Goal: Task Accomplishment & Management: Manage account settings

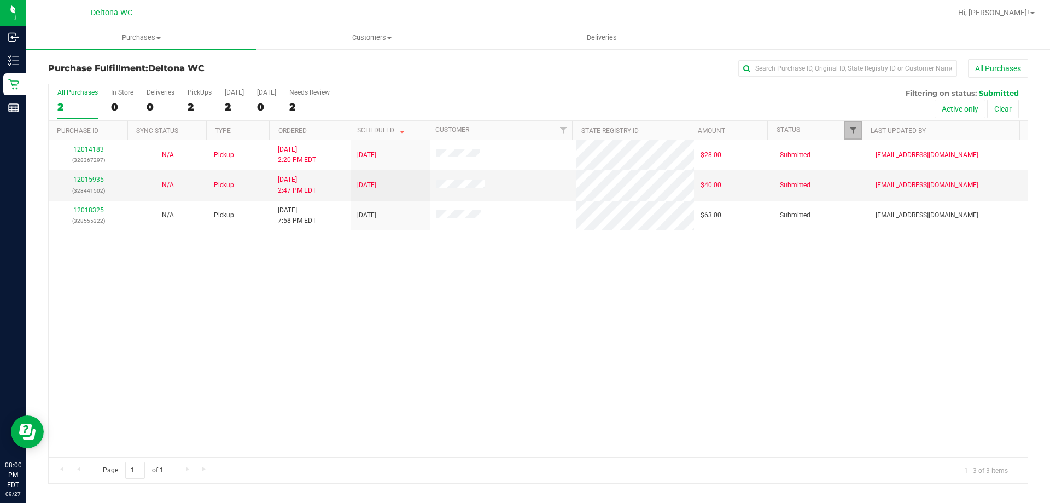
click at [857, 133] on span "Filter" at bounding box center [853, 130] width 9 height 9
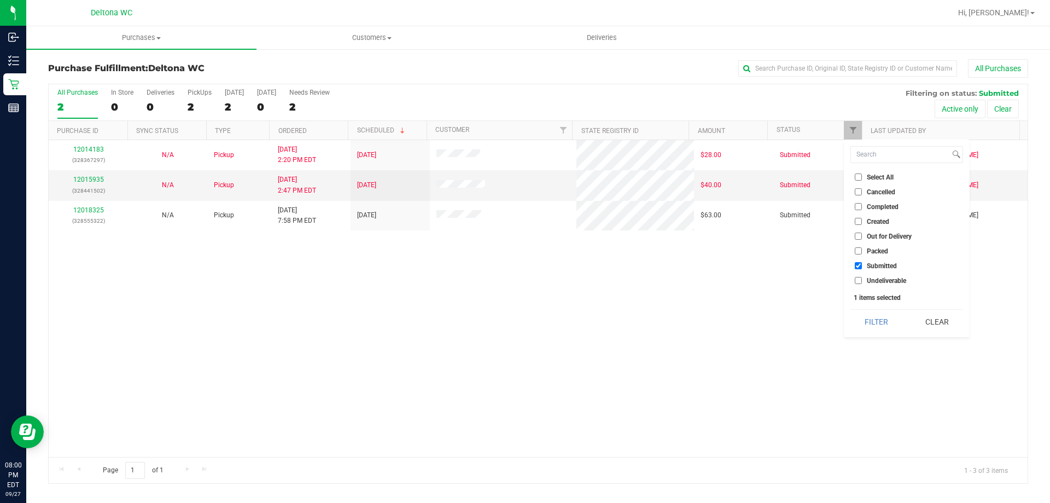
click at [859, 248] on input "Packed" at bounding box center [858, 250] width 7 height 7
checkbox input "true"
click at [858, 259] on ul "Select All Cancelled Completed Created Out for Delivery Packed Submitted Undeli…" at bounding box center [907, 228] width 113 height 115
click at [858, 262] on input "Submitted" at bounding box center [858, 265] width 7 height 7
checkbox input "false"
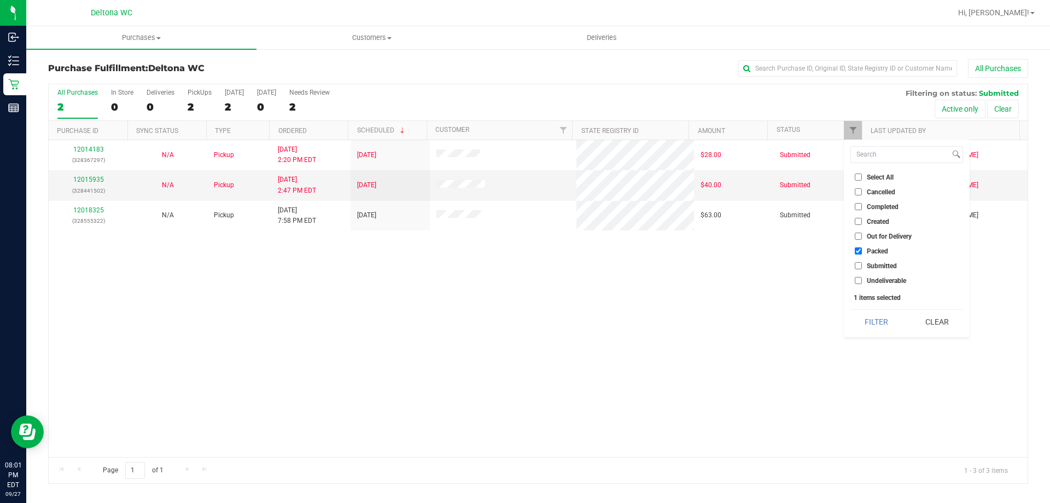
click at [893, 318] on button "Filter" at bounding box center [877, 322] width 53 height 24
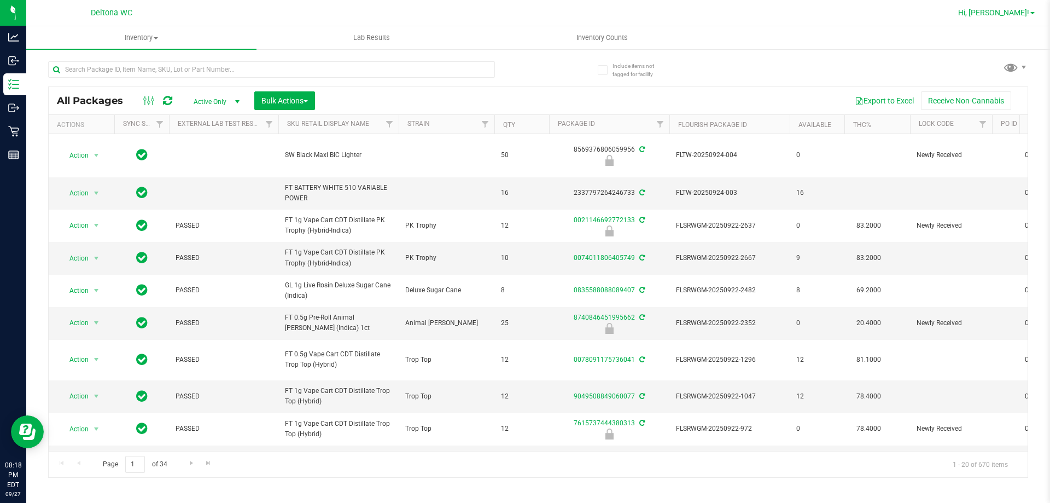
click at [1024, 14] on span "Hi, [PERSON_NAME]!" at bounding box center [993, 12] width 71 height 9
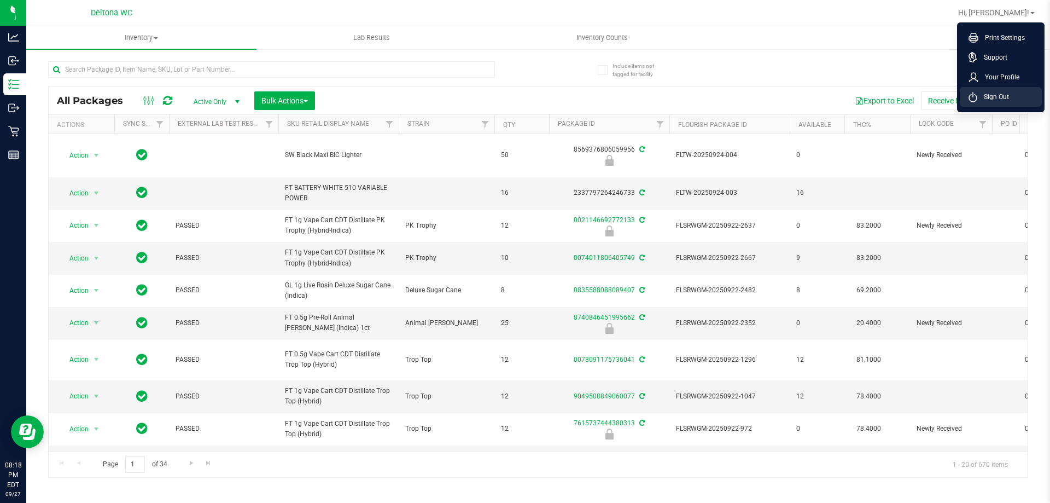
click at [1004, 93] on span "Sign Out" at bounding box center [994, 96] width 32 height 11
